Goal: Task Accomplishment & Management: Complete application form

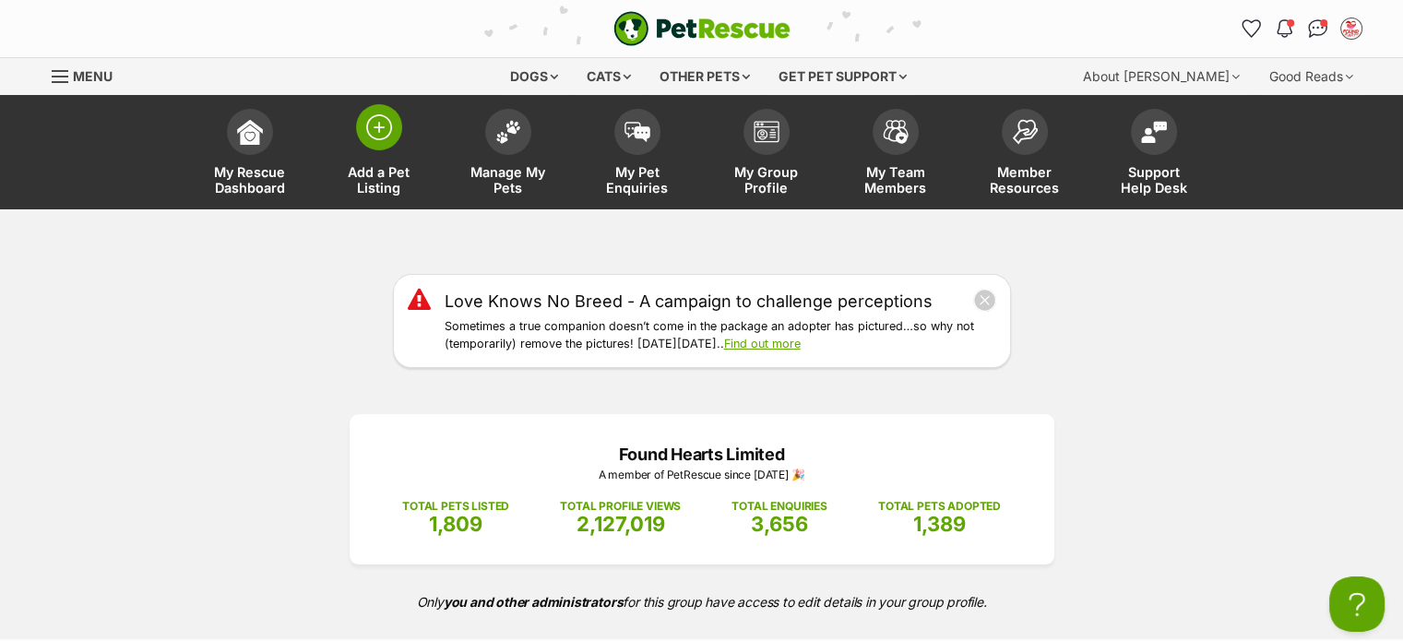
click at [373, 167] on span "Add a Pet Listing" at bounding box center [379, 179] width 83 height 31
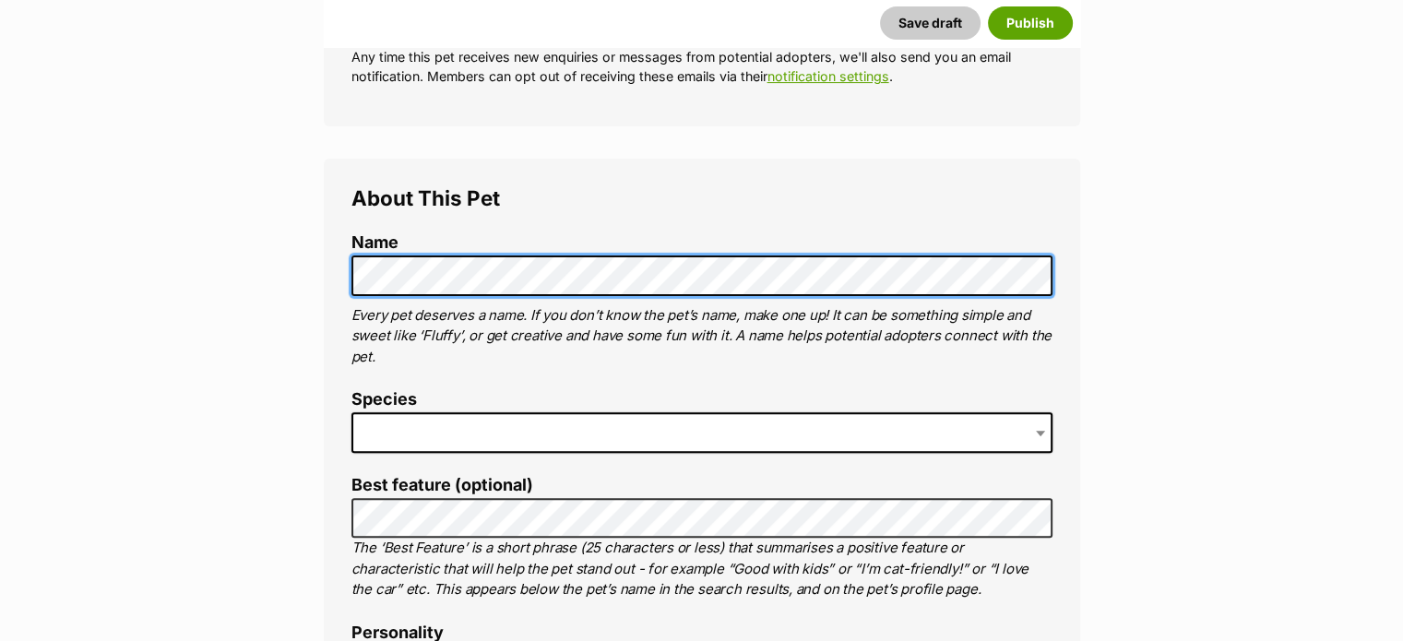
scroll to position [646, 0]
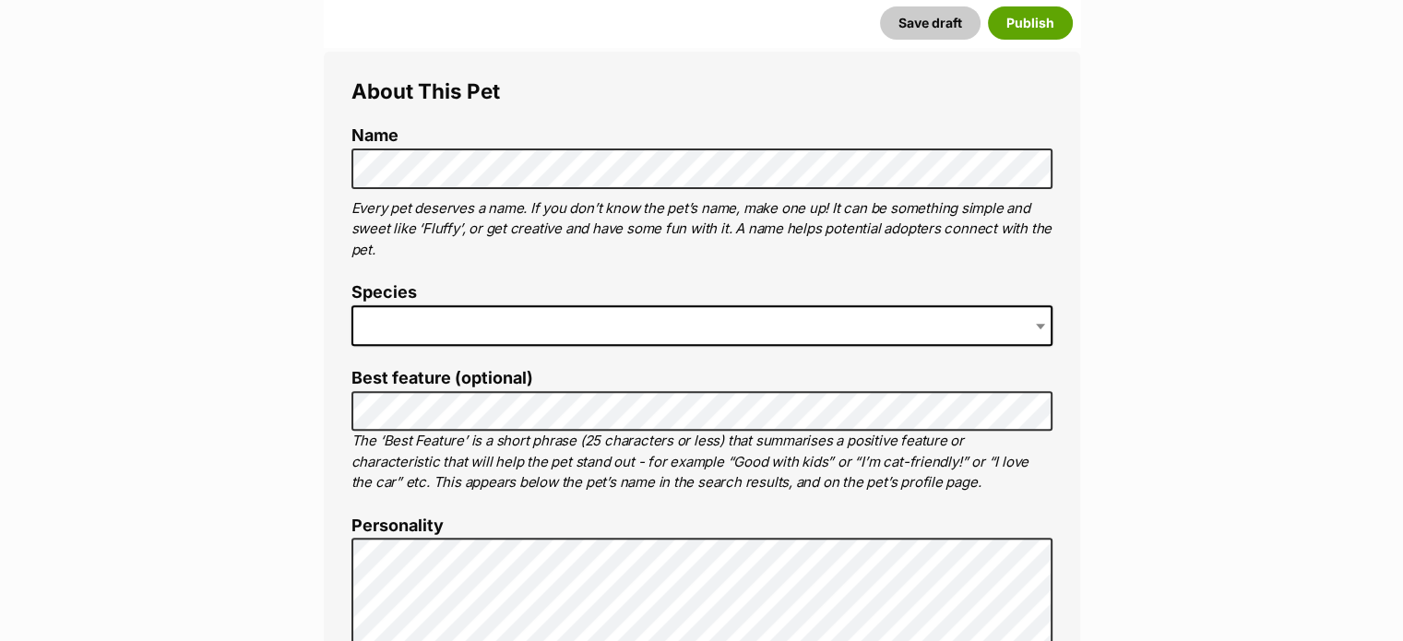
click at [569, 331] on span at bounding box center [701, 325] width 701 height 41
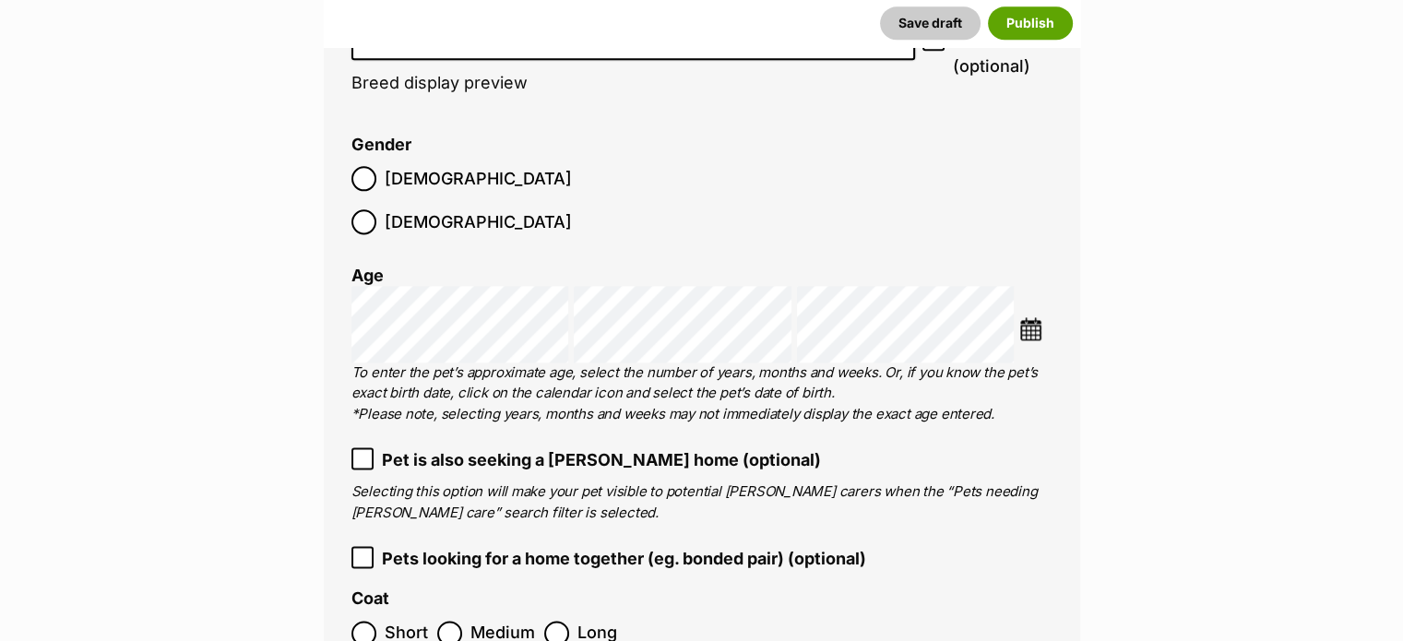
scroll to position [2121, 0]
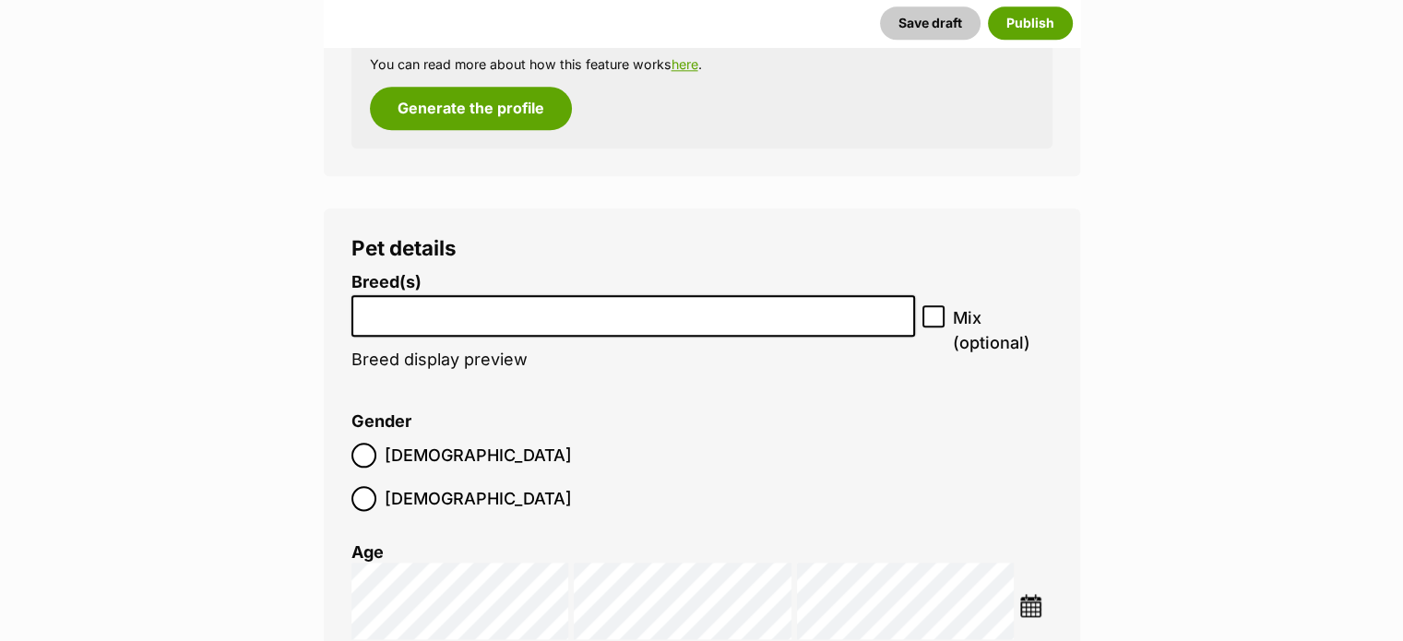
click at [569, 317] on input "search" at bounding box center [633, 311] width 551 height 19
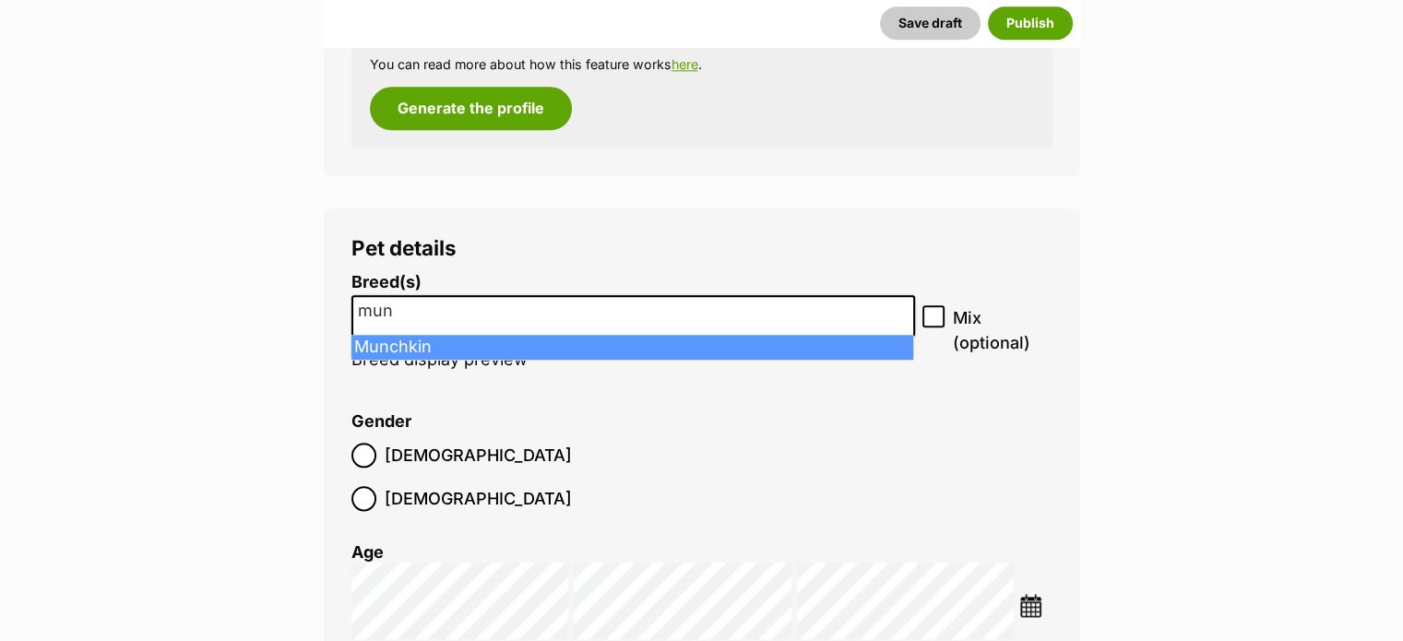
type input "mun"
select select "256"
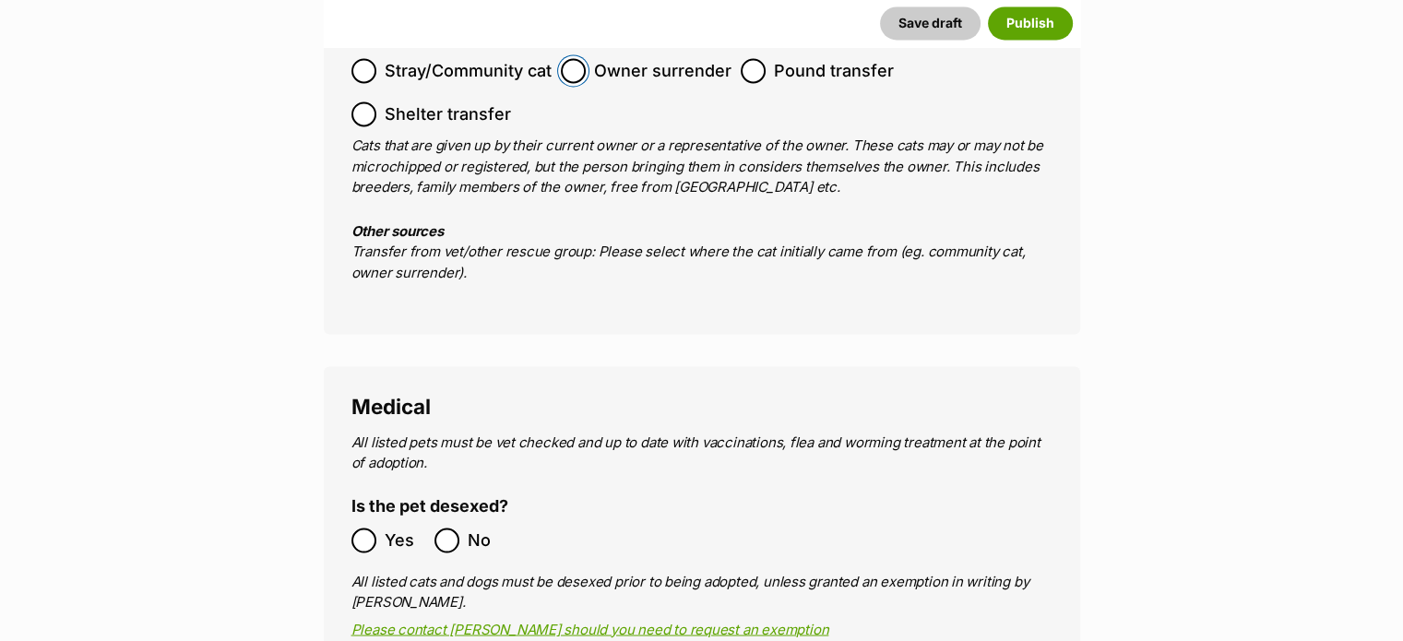
scroll to position [3320, 0]
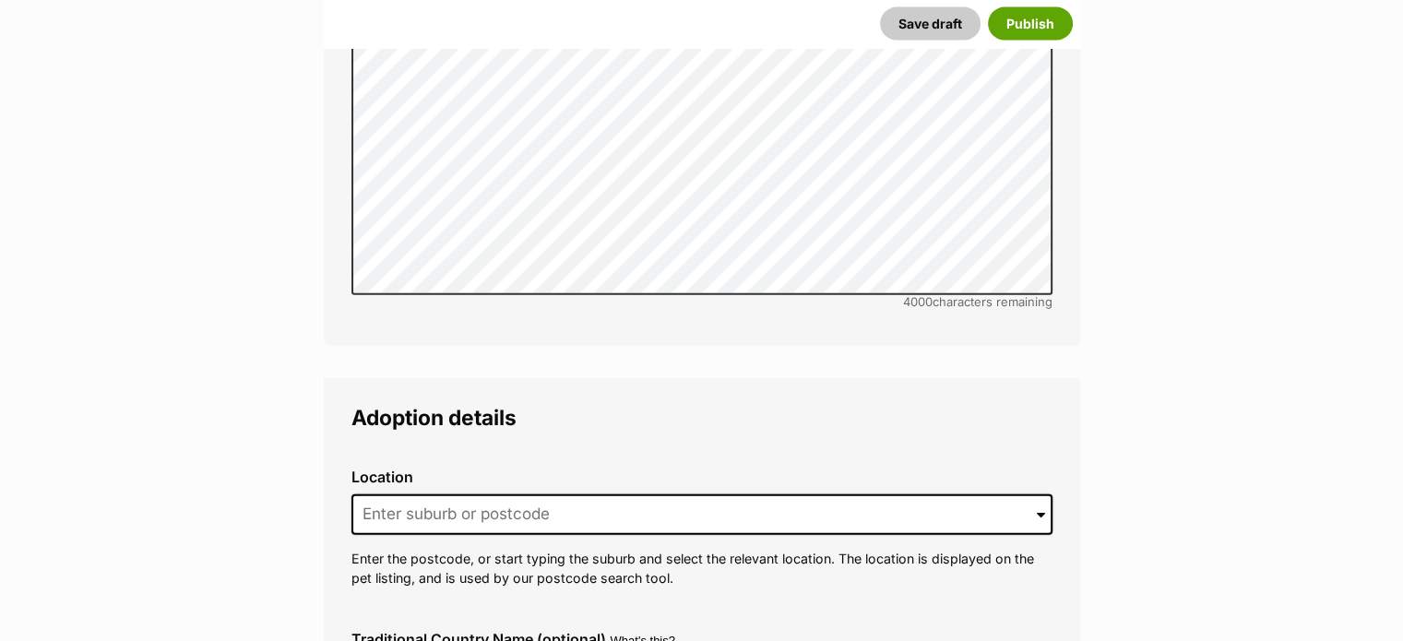
scroll to position [4519, 0]
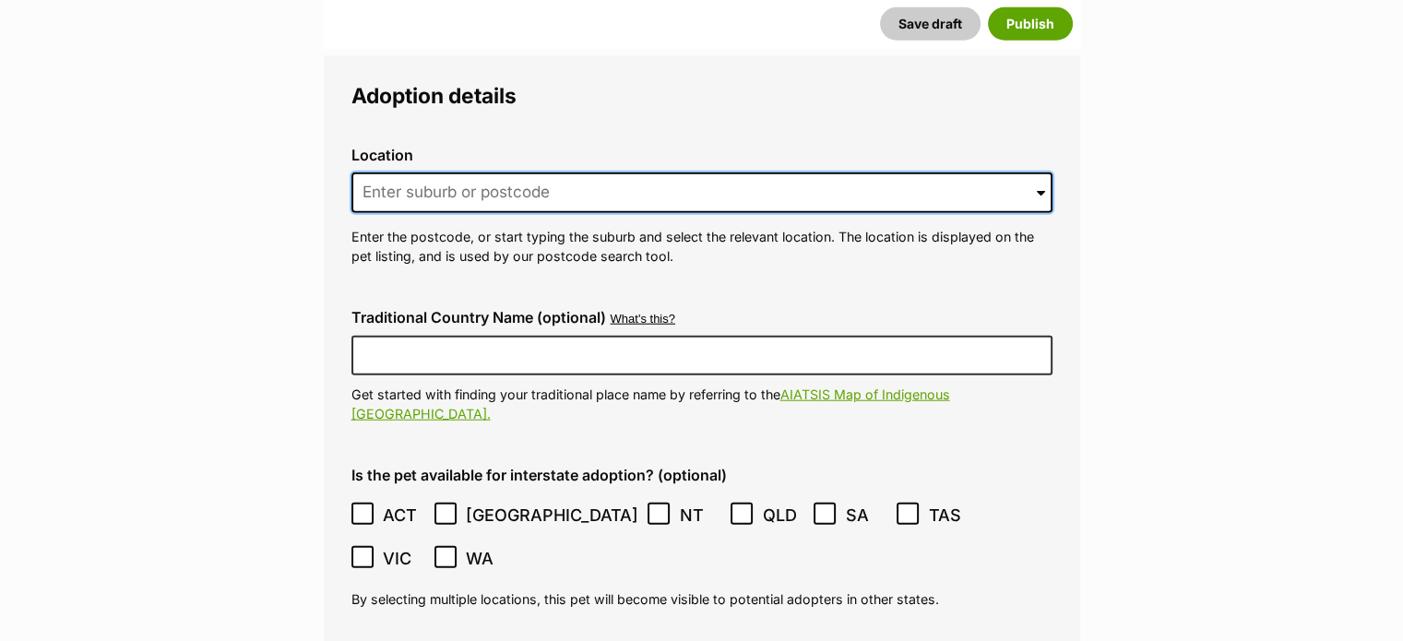
click at [632, 172] on input at bounding box center [701, 192] width 701 height 41
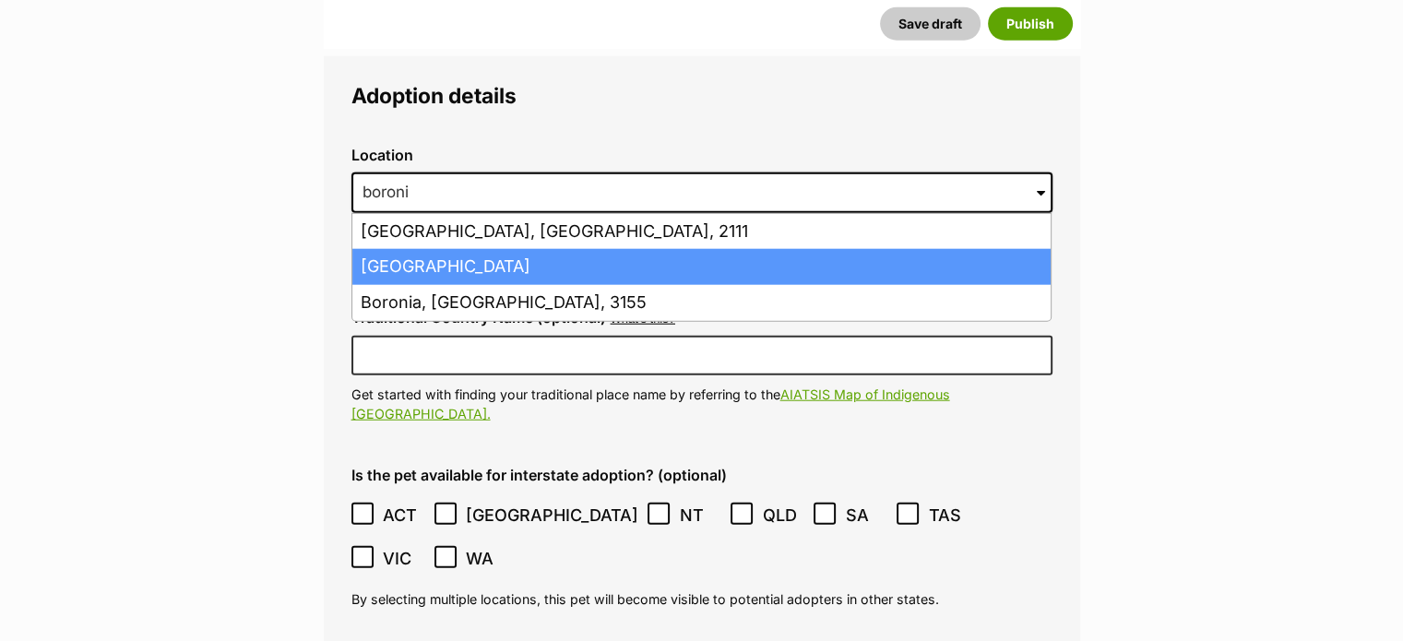
click at [660, 249] on li "[GEOGRAPHIC_DATA]" at bounding box center [701, 267] width 698 height 36
type input "[GEOGRAPHIC_DATA]"
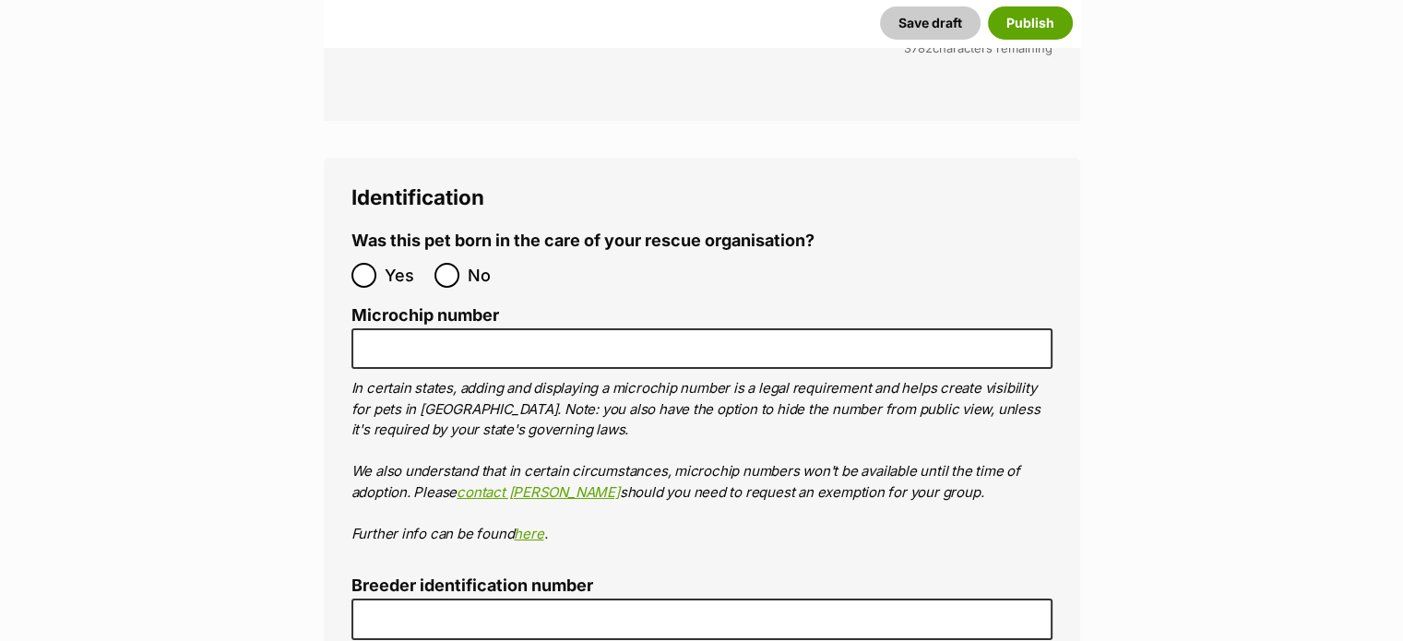
scroll to position [6271, 0]
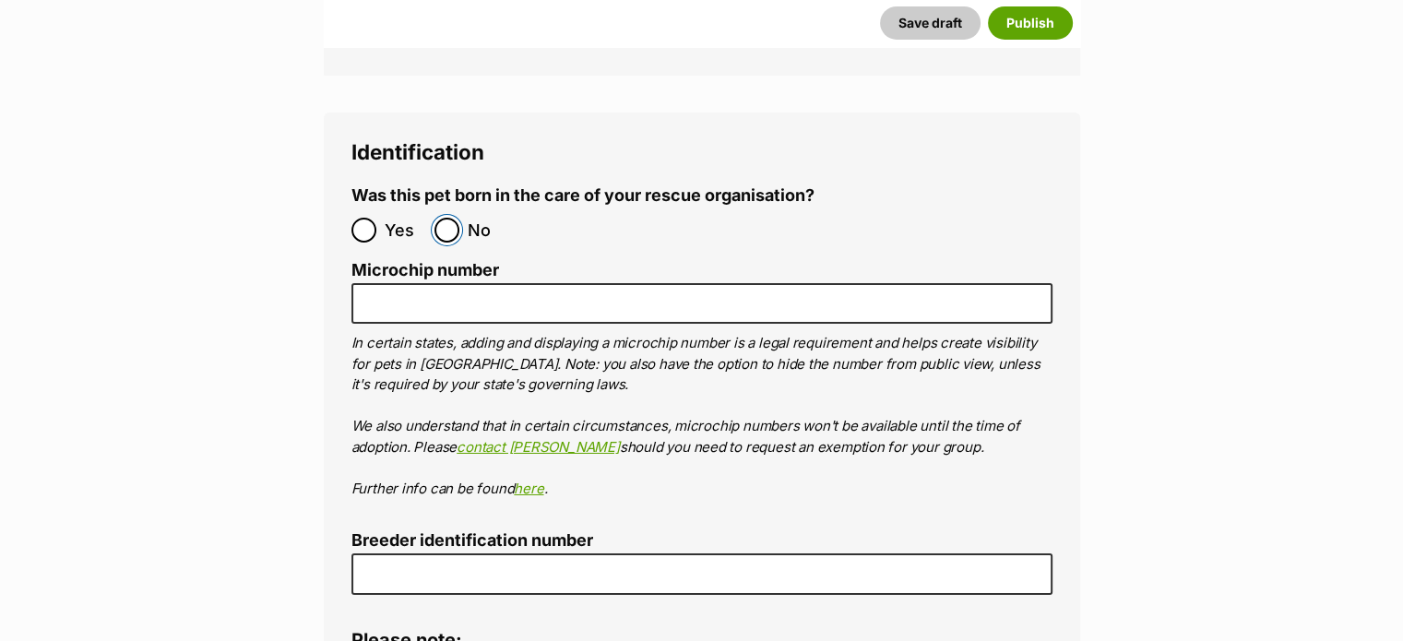
click at [454, 218] on input "No" at bounding box center [446, 230] width 25 height 25
radio input "true"
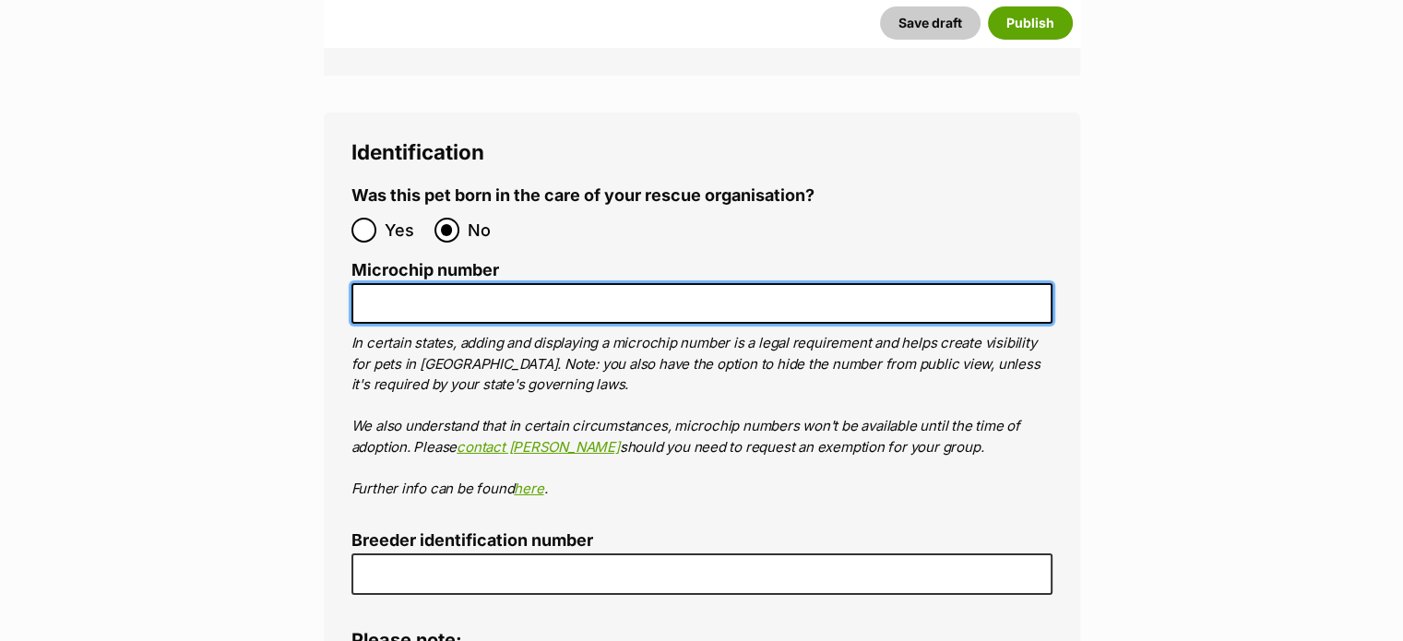
paste input "941000031343688"
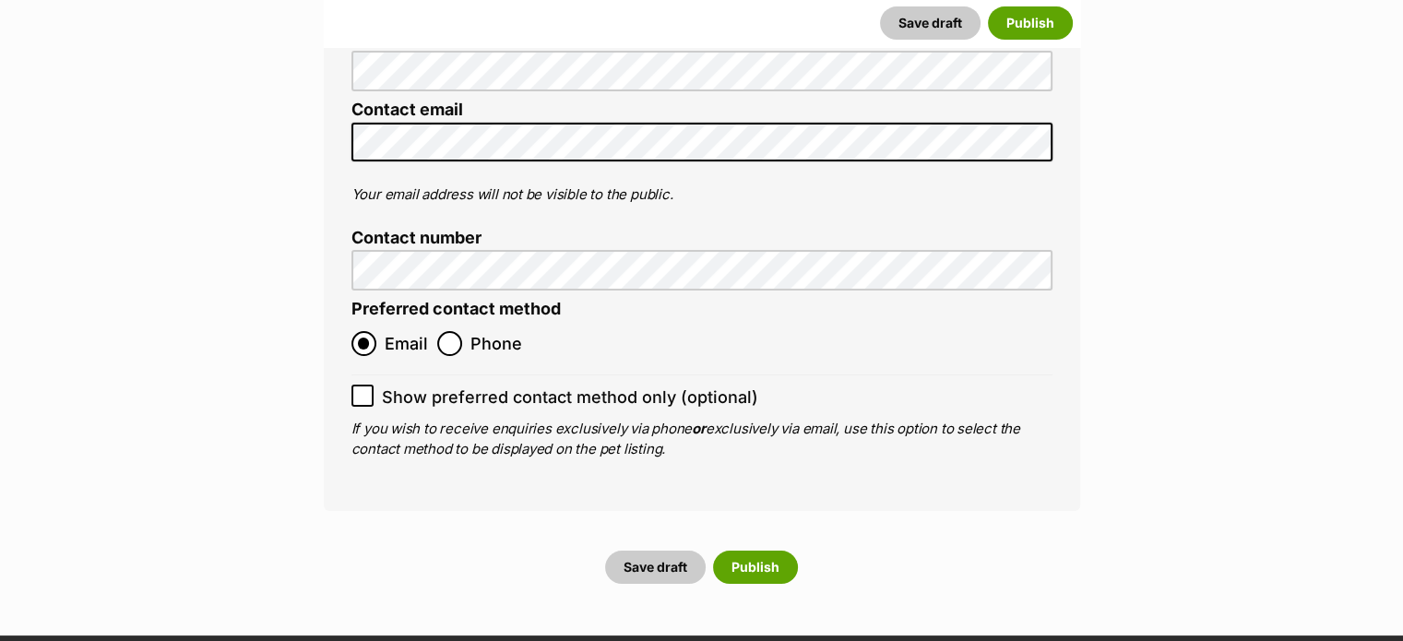
scroll to position [7470, 0]
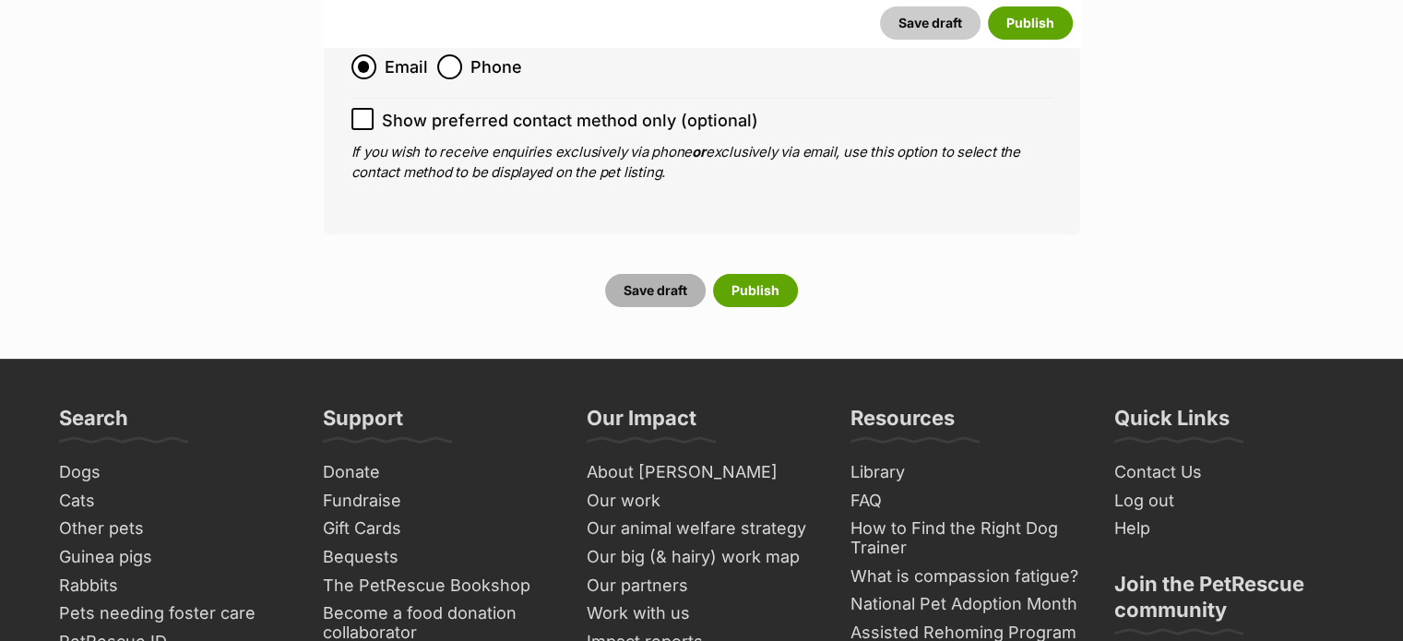
type input "941000031343688"
click at [648, 274] on button "Save draft" at bounding box center [655, 290] width 101 height 33
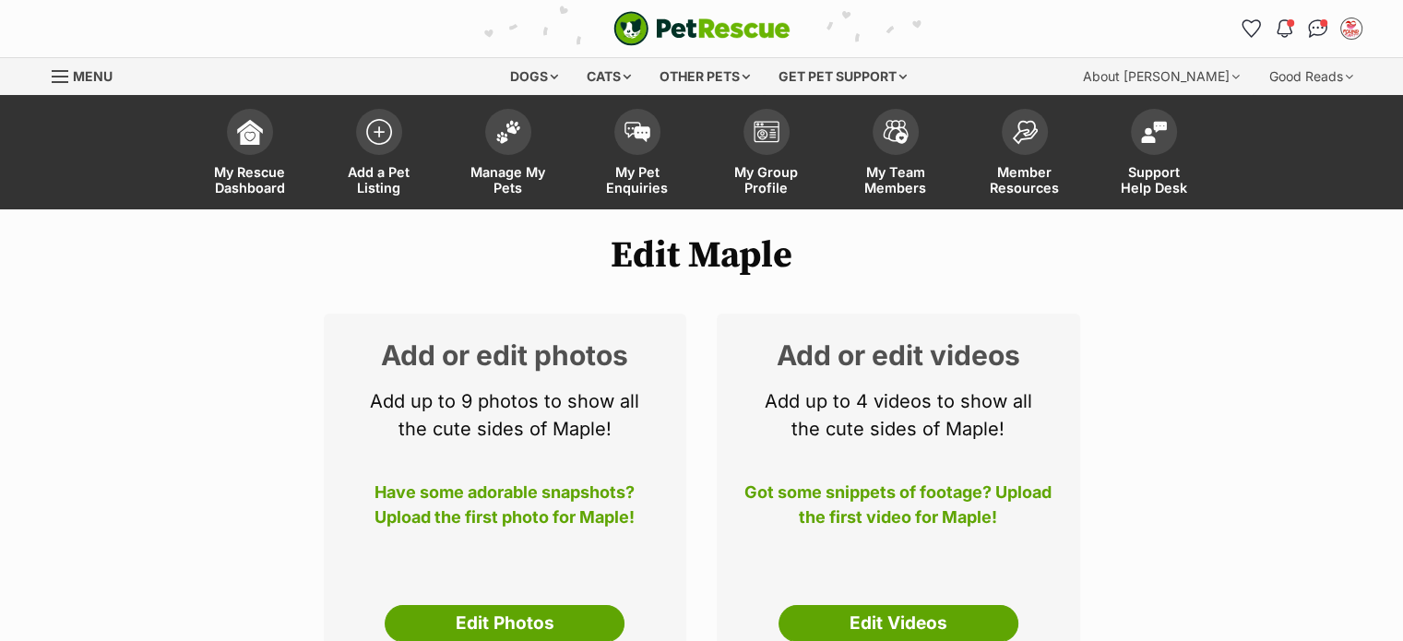
scroll to position [461, 0]
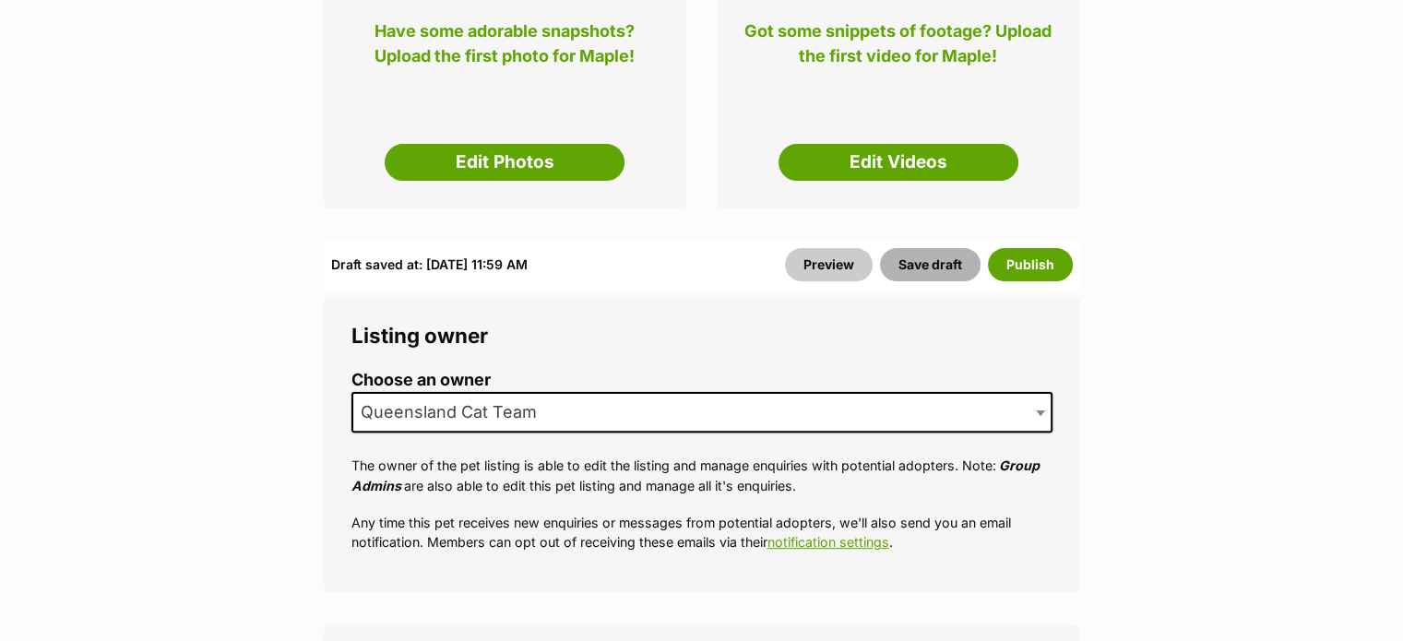
click at [924, 268] on button "Save draft" at bounding box center [930, 264] width 101 height 33
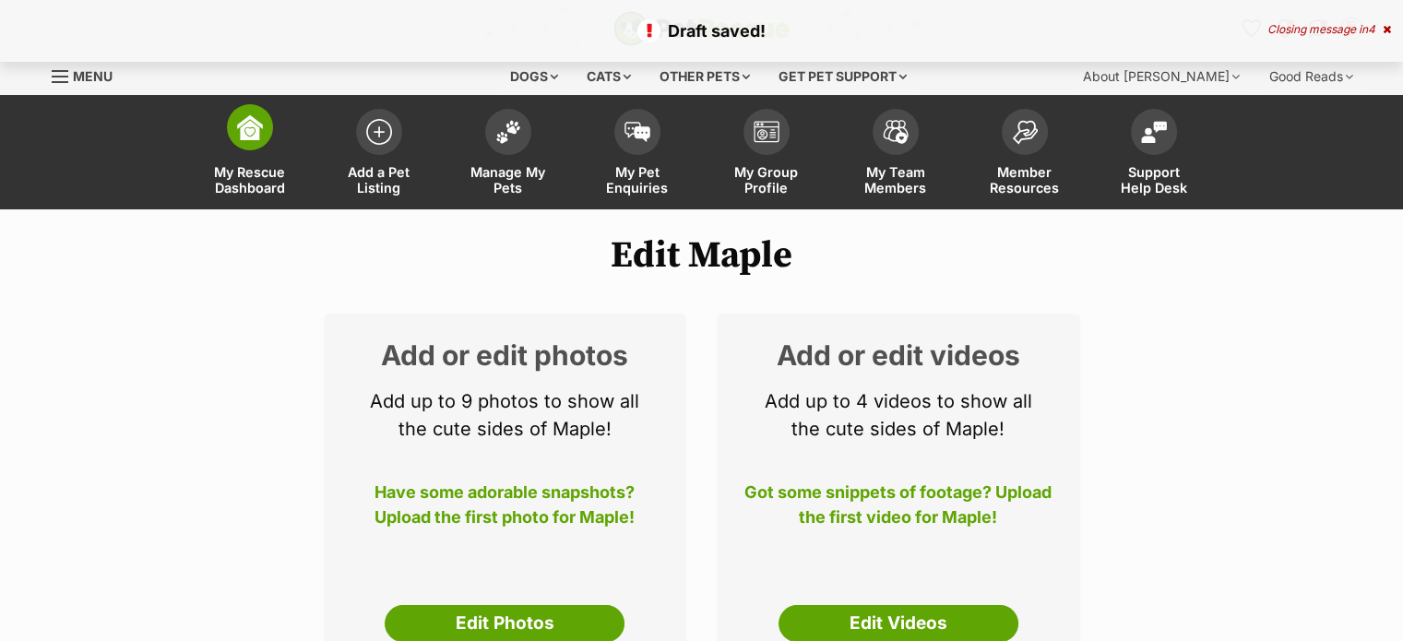
click at [253, 155] on link "My Rescue Dashboard" at bounding box center [249, 155] width 129 height 110
